Goal: Task Accomplishment & Management: Use online tool/utility

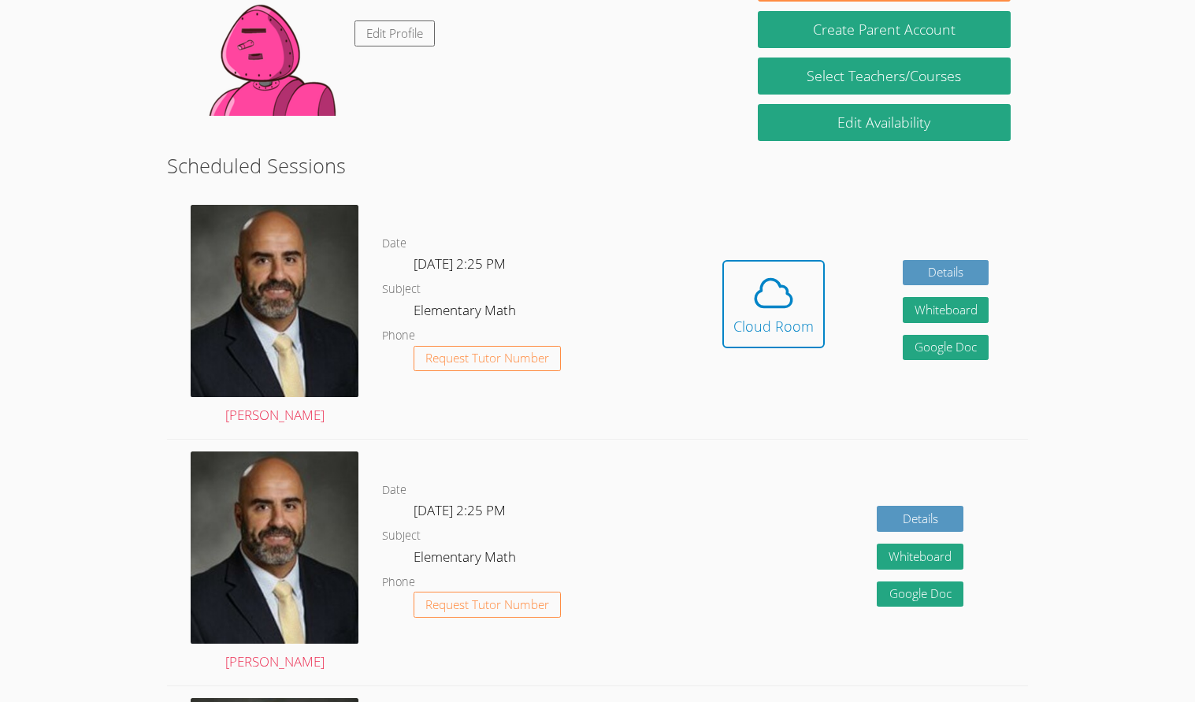
scroll to position [283, 0]
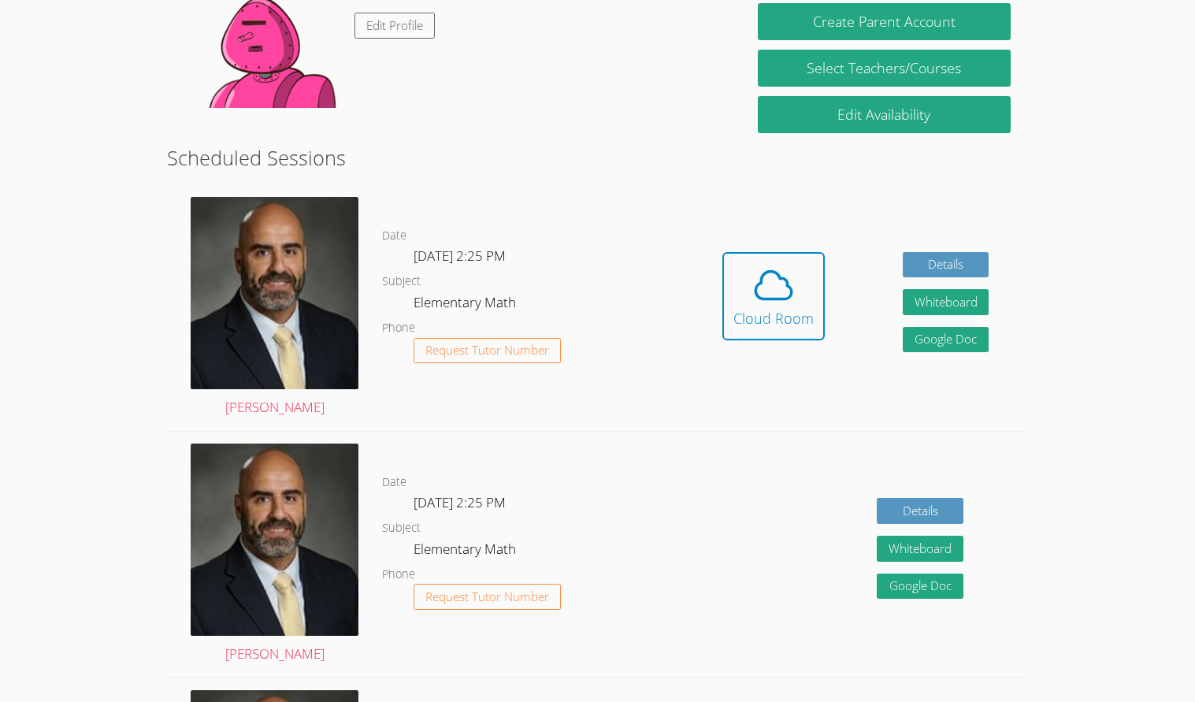
click at [802, 364] on div "Hidden Cloud Room Details Whiteboard Hidden Google Doc" at bounding box center [855, 308] width 344 height 246
click at [779, 328] on button "Cloud Room" at bounding box center [773, 296] width 102 height 88
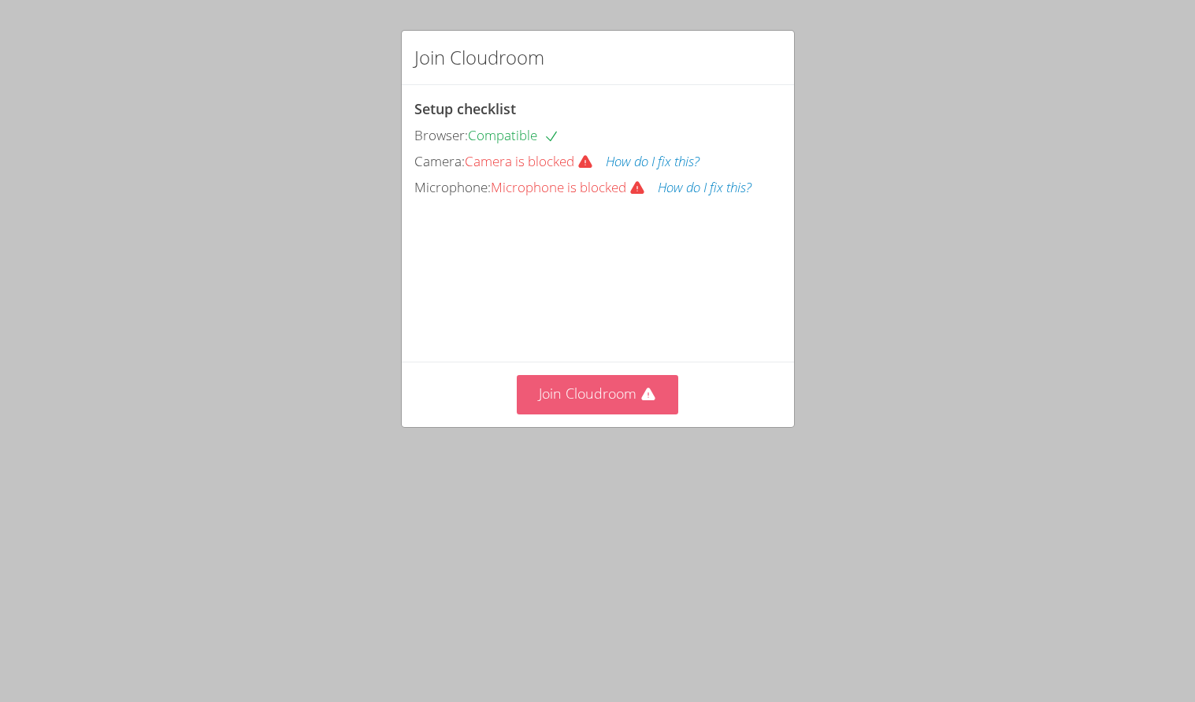
click at [618, 413] on button "Join Cloudroom" at bounding box center [597, 394] width 161 height 39
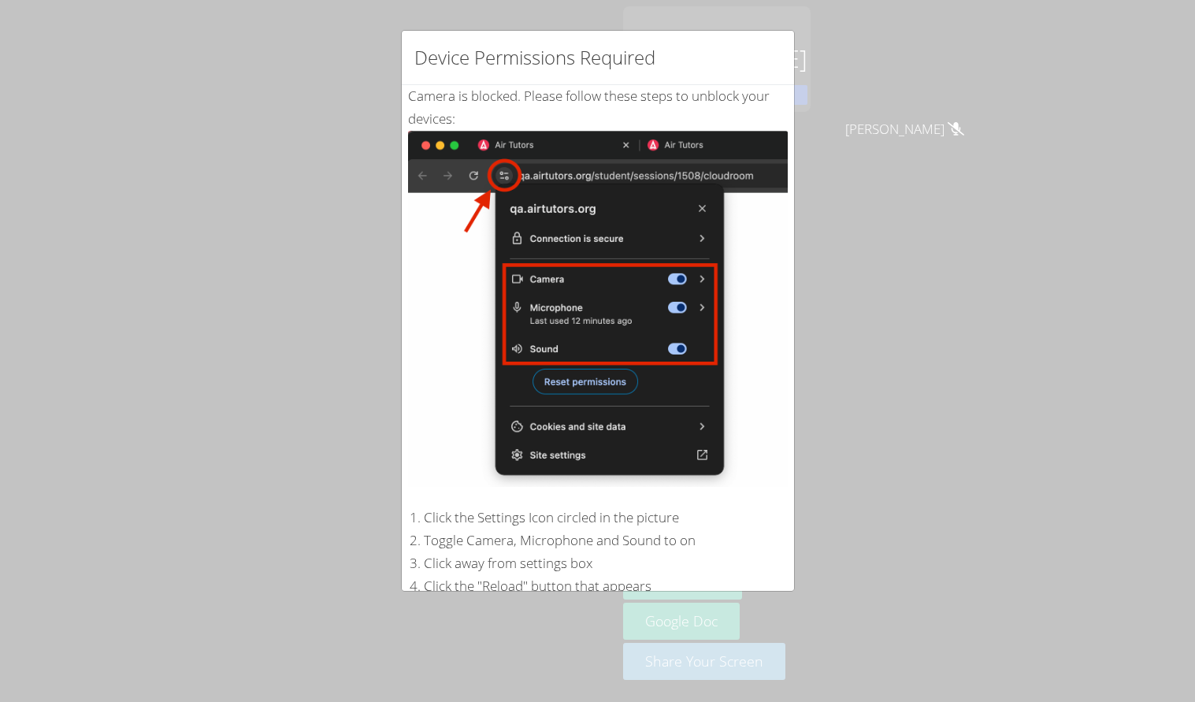
click at [925, 205] on div "Device Permissions Required Camera is blocked . Please follow these steps to un…" at bounding box center [597, 351] width 1195 height 702
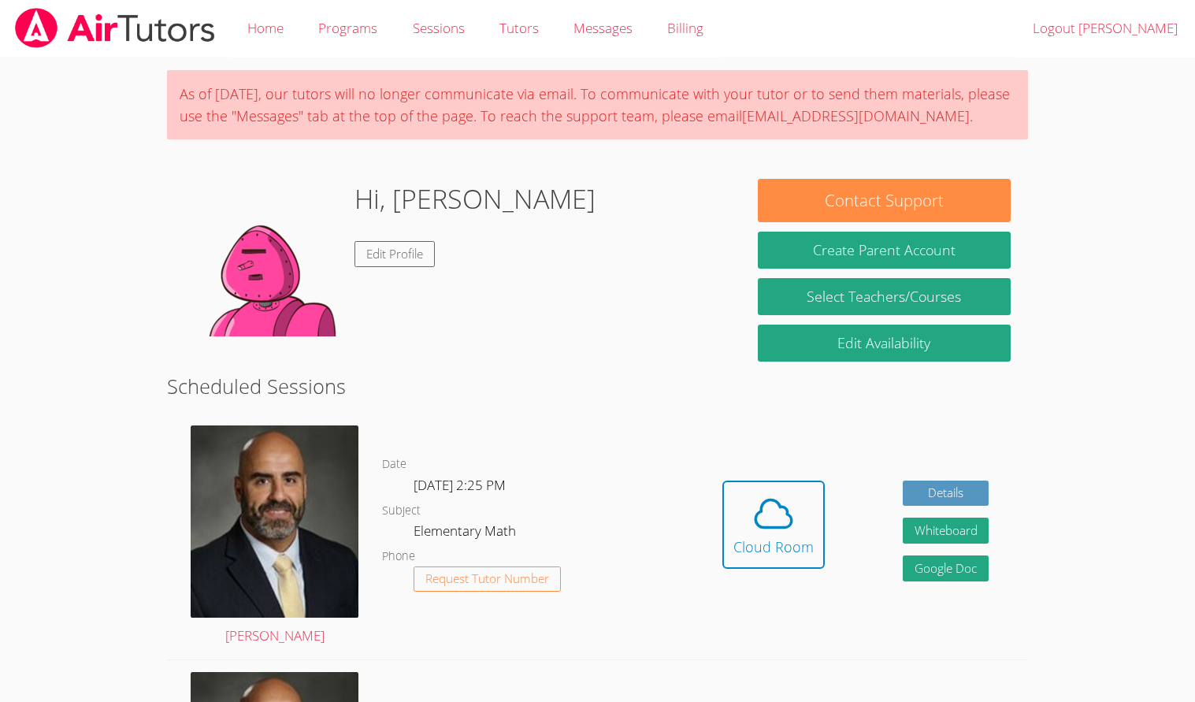
scroll to position [283, 0]
